Goal: Task Accomplishment & Management: Manage account settings

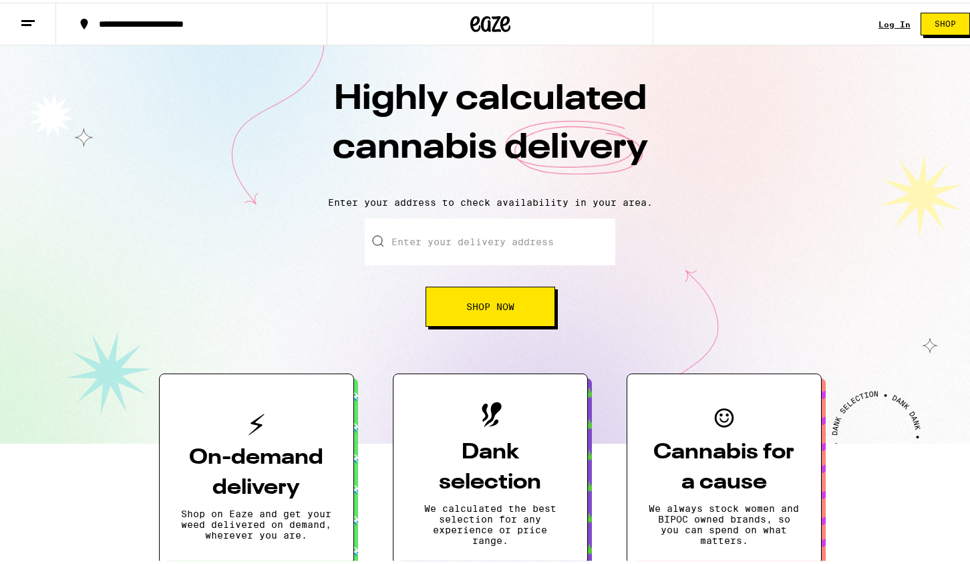
click at [887, 21] on link "Log In" at bounding box center [894, 21] width 32 height 9
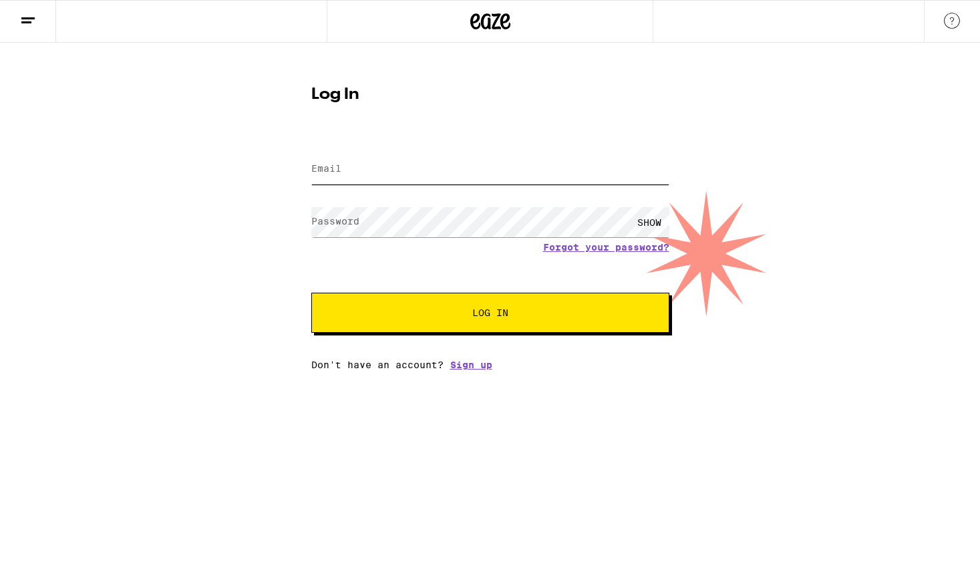
type input "[EMAIL_ADDRESS][DOMAIN_NAME]"
click at [472, 301] on button "Log In" at bounding box center [490, 312] width 358 height 40
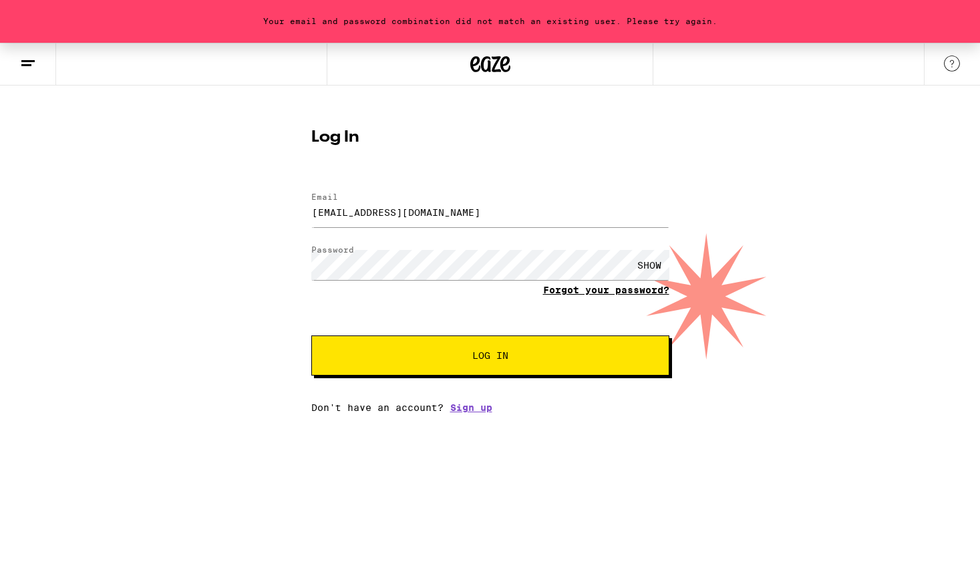
click at [596, 289] on link "Forgot your password?" at bounding box center [606, 289] width 126 height 11
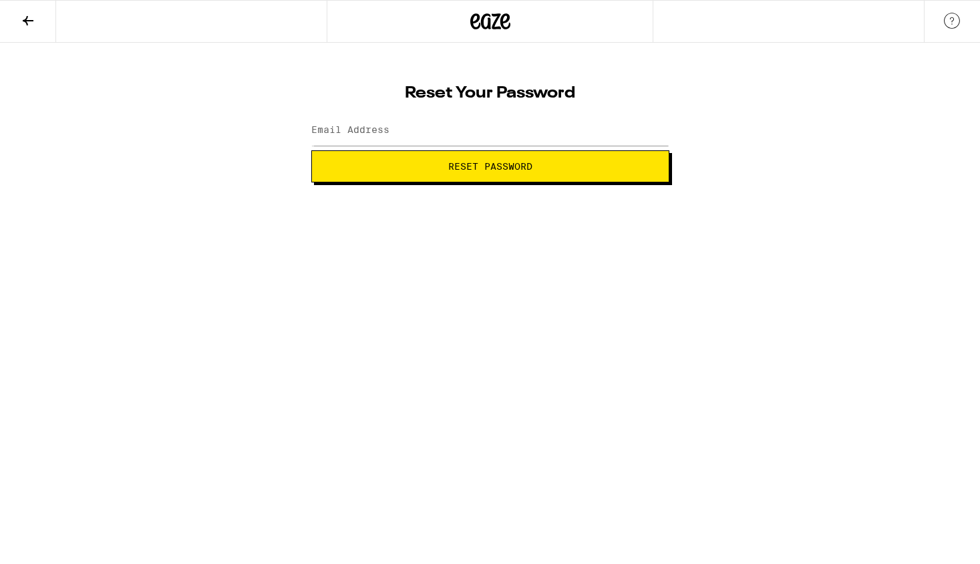
click at [459, 167] on span "Reset Password" at bounding box center [490, 166] width 84 height 9
click at [423, 128] on input "Email Address" at bounding box center [490, 131] width 358 height 30
type input "[EMAIL_ADDRESS][DOMAIN_NAME]"
click at [449, 171] on span "Reset Password" at bounding box center [490, 166] width 84 height 9
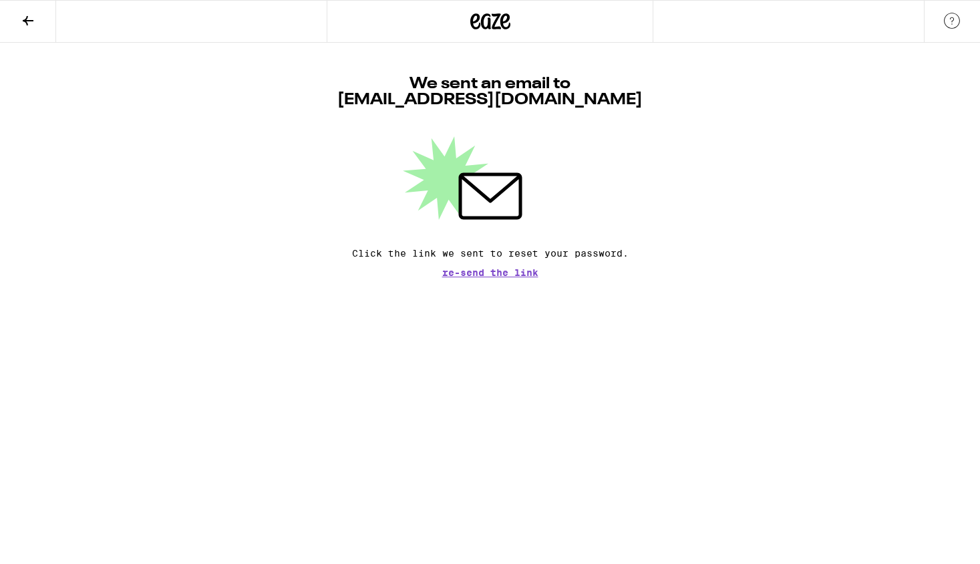
click at [471, 274] on span "Re-send the link" at bounding box center [490, 272] width 96 height 9
click at [471, 275] on div "We sent an email to [EMAIL_ADDRESS][DOMAIN_NAME] Click the link we sent to rese…" at bounding box center [490, 176] width 358 height 201
click at [471, 274] on span "Re-send the link" at bounding box center [490, 272] width 96 height 9
